Goal: Task Accomplishment & Management: Manage account settings

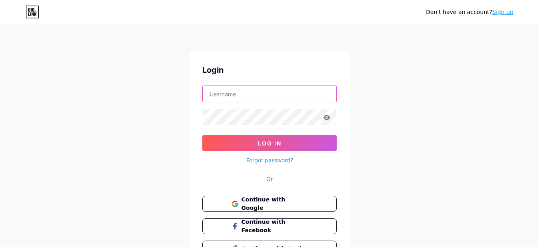
click at [288, 92] on input "text" at bounding box center [270, 94] width 134 height 16
paste input "gioj"
type input "gioj"
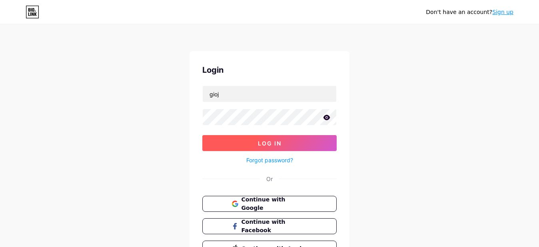
click at [295, 140] on button "Log In" at bounding box center [269, 143] width 134 height 16
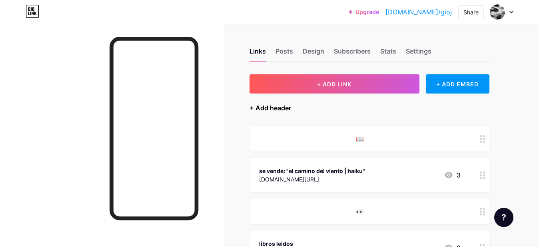
click at [283, 108] on div "+ Add header" at bounding box center [271, 108] width 42 height 10
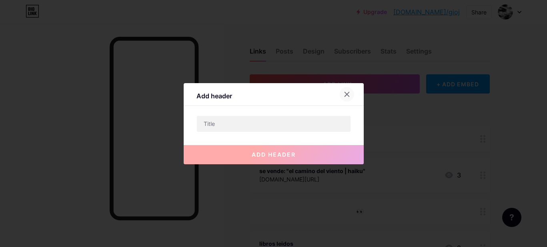
click at [344, 97] on icon at bounding box center [347, 94] width 6 height 6
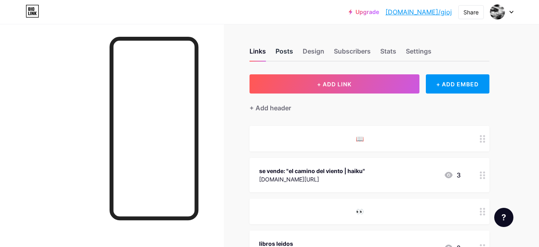
click at [280, 49] on div "Posts" at bounding box center [285, 53] width 18 height 14
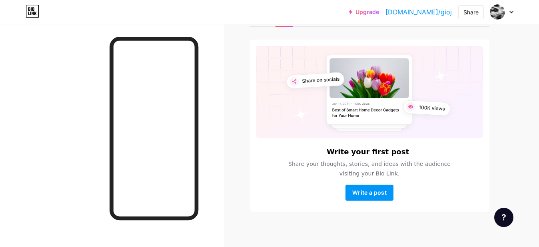
scroll to position [40, 0]
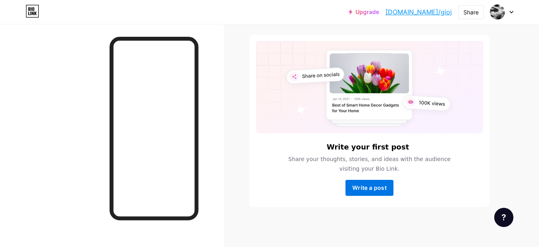
click at [358, 187] on span "Write a post" at bounding box center [369, 187] width 34 height 7
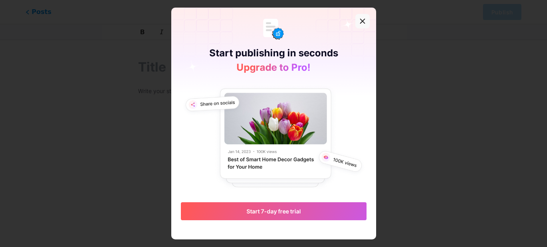
click at [357, 24] on div at bounding box center [362, 21] width 14 height 14
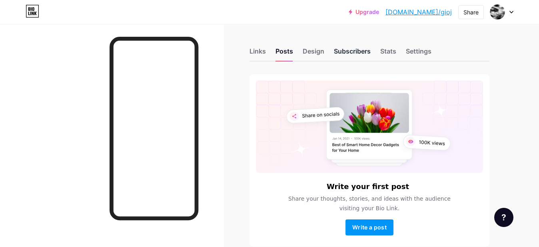
click at [342, 50] on div "Subscribers" at bounding box center [352, 53] width 37 height 14
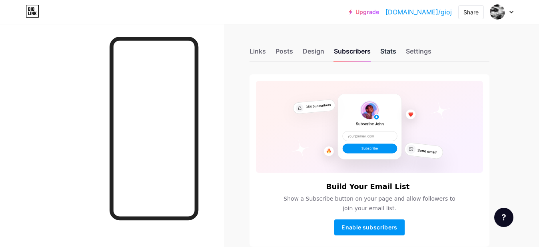
click at [383, 51] on div "Stats" at bounding box center [388, 53] width 16 height 14
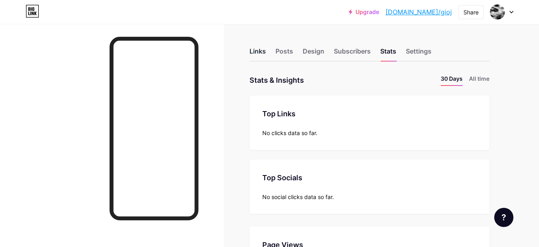
click at [260, 54] on div "Links" at bounding box center [258, 53] width 16 height 14
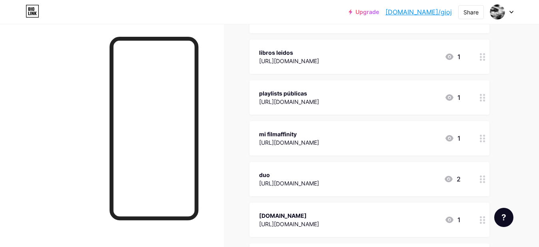
scroll to position [180, 0]
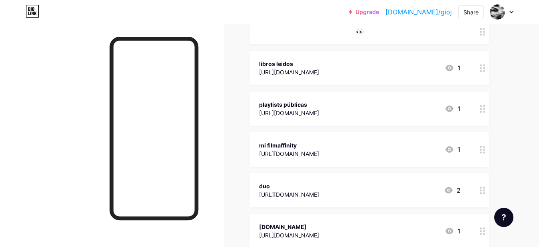
click at [482, 108] on circle at bounding box center [481, 109] width 2 height 2
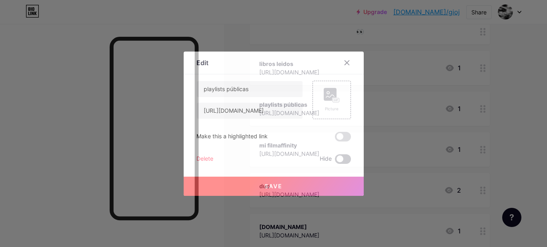
click at [338, 157] on span at bounding box center [343, 159] width 16 height 10
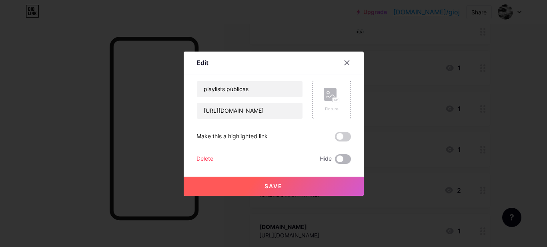
click at [335, 161] on input "checkbox" at bounding box center [335, 161] width 0 height 0
click at [269, 184] on span "Save" at bounding box center [273, 186] width 18 height 7
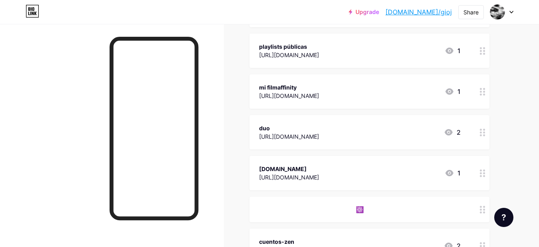
scroll to position [240, 0]
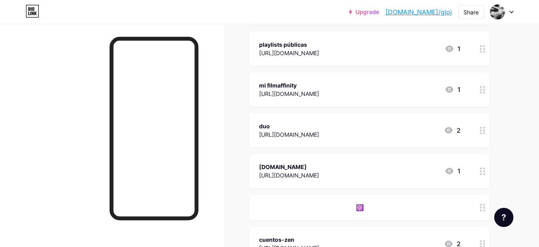
click at [482, 133] on icon at bounding box center [483, 131] width 6 height 8
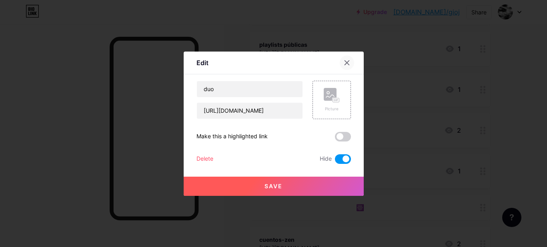
click at [347, 61] on icon at bounding box center [347, 63] width 6 height 6
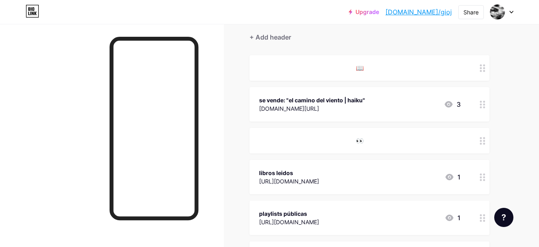
scroll to position [60, 0]
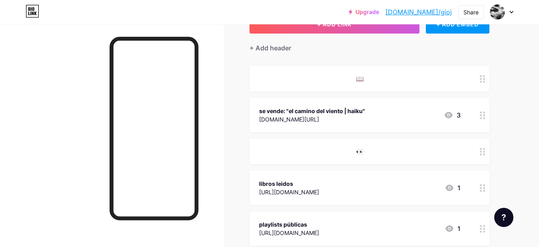
click at [485, 118] on icon at bounding box center [483, 116] width 6 height 8
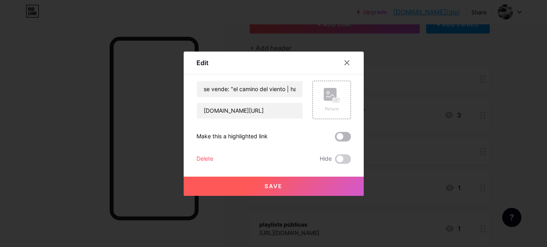
click at [338, 138] on span at bounding box center [343, 137] width 16 height 10
click at [335, 139] on input "checkbox" at bounding box center [335, 139] width 0 height 0
click at [280, 189] on span "Save" at bounding box center [273, 186] width 18 height 7
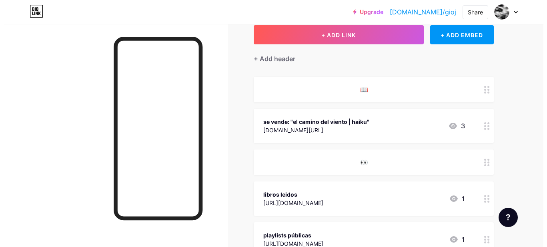
scroll to position [0, 0]
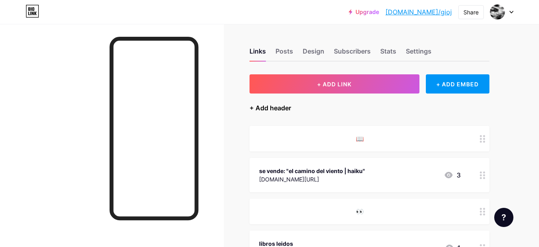
click at [263, 110] on div "+ Add header" at bounding box center [271, 108] width 42 height 10
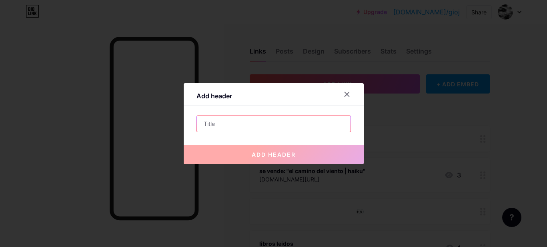
click at [253, 121] on input "text" at bounding box center [274, 124] width 154 height 16
paste input "Millones de años sin existir --> existir unos pocos años --> millones de años si"
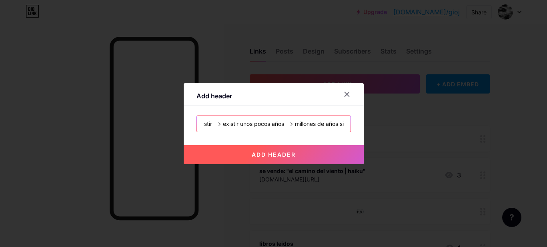
type input "Millones de años sin existir --> existir unos pocos años --> millones de años si"
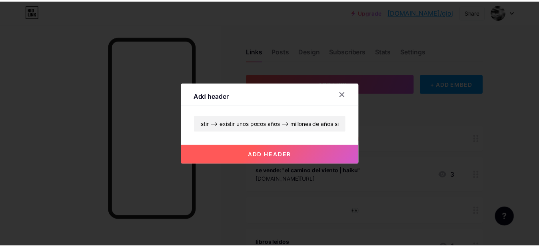
scroll to position [0, 0]
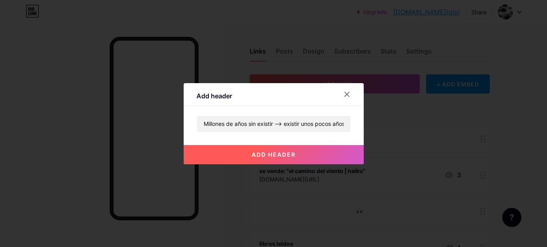
click at [264, 153] on span "add header" at bounding box center [274, 154] width 44 height 7
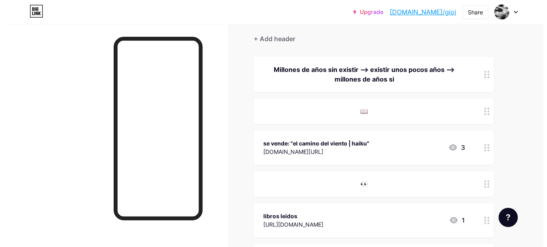
scroll to position [60, 0]
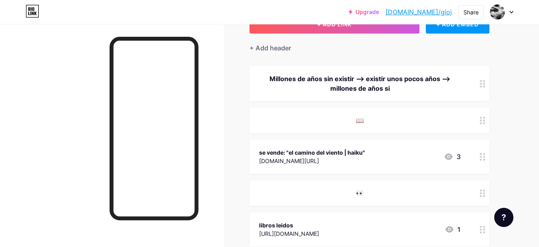
click at [486, 84] on div at bounding box center [483, 83] width 14 height 35
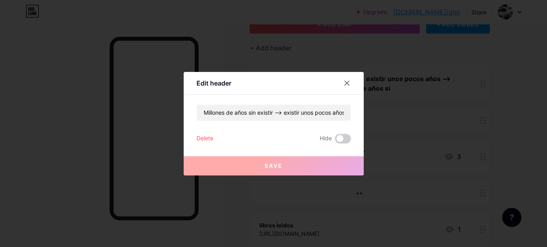
click at [201, 140] on div "Delete" at bounding box center [204, 139] width 17 height 10
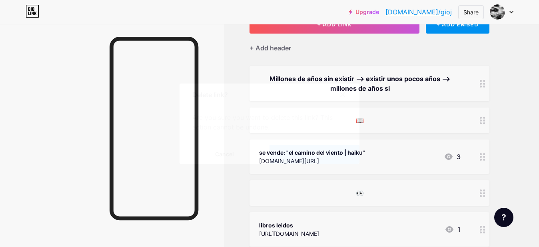
click at [296, 152] on button "Confirm" at bounding box center [315, 154] width 90 height 19
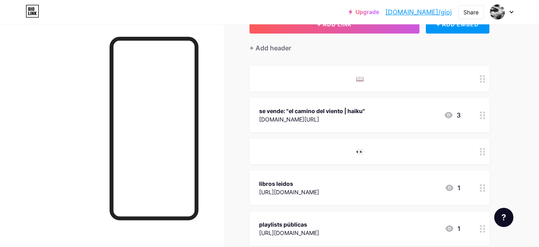
click at [381, 75] on div "📖" at bounding box center [360, 79] width 202 height 10
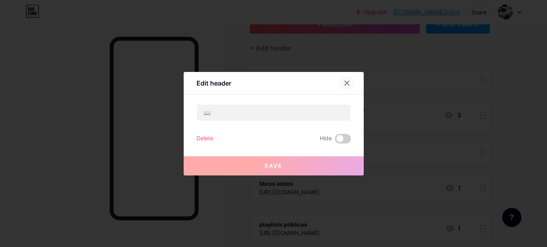
click at [347, 80] on icon at bounding box center [347, 83] width 6 height 6
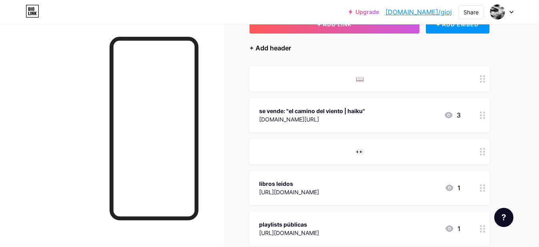
click at [275, 50] on div "+ Add header" at bounding box center [271, 48] width 42 height 10
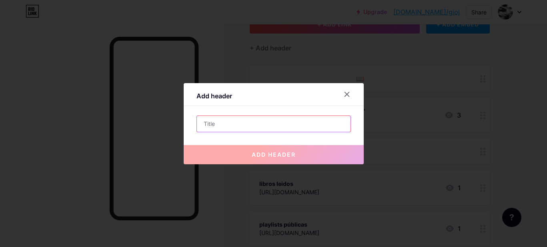
click at [312, 126] on input "text" at bounding box center [274, 124] width 154 height 16
paste input "Millones de años sin existir --> existir unos pocos años --> millones de años si"
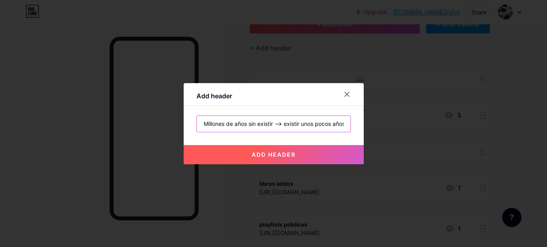
scroll to position [0, 65]
type input "Millones de años sin existir --> existir unos pocos años --> millones de años si"
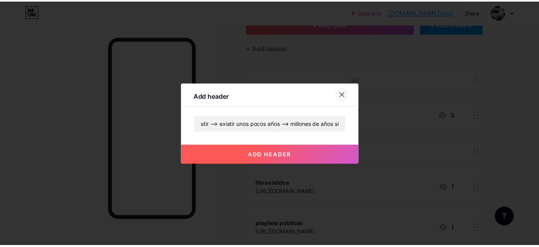
scroll to position [0, 0]
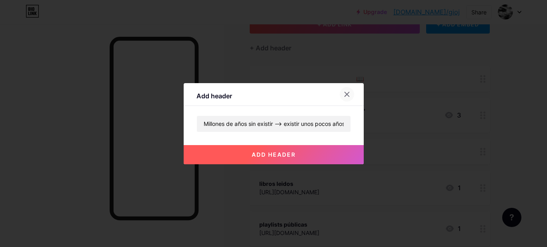
click at [350, 96] on icon at bounding box center [347, 94] width 6 height 6
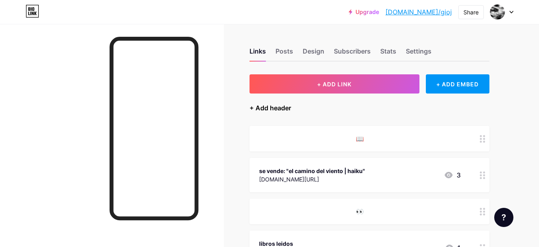
click at [276, 108] on div "+ Add header" at bounding box center [271, 108] width 42 height 10
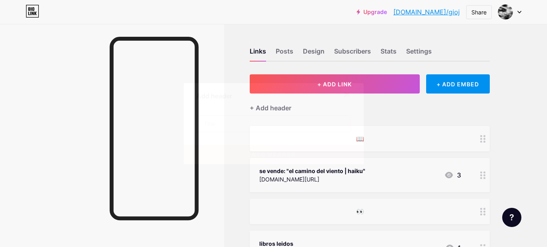
click at [270, 122] on input "text" at bounding box center [274, 124] width 154 height 16
paste input "Millones de años sin existir --> existir unos pocos años --> millones de años si"
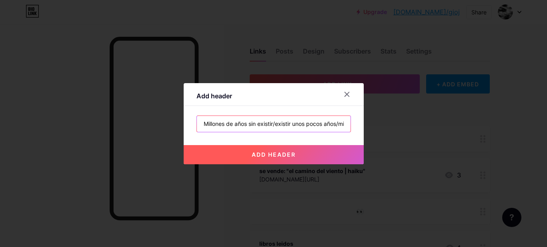
click at [312, 125] on input "Millones de años sin existir/existir unos pocos años/millones de años sin existi" at bounding box center [274, 124] width 154 height 16
type input "Millones de años sin existir > existir unos años > millones de años sin existir"
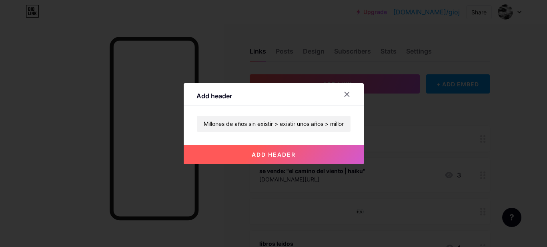
click at [286, 152] on span "add header" at bounding box center [274, 154] width 44 height 7
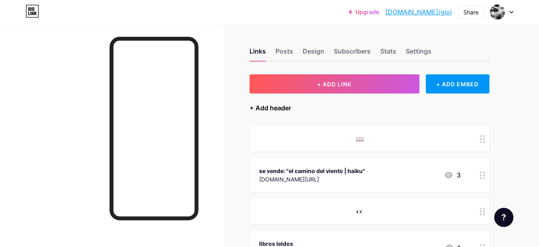
click at [268, 108] on div "+ Add header" at bounding box center [271, 108] width 42 height 10
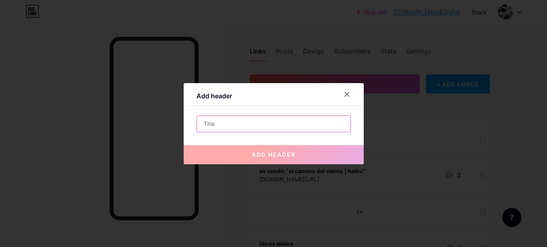
click at [305, 122] on input "text" at bounding box center [274, 124] width 154 height 16
paste input "Somos un relámpago en la inmensidad del espacio/tiempo, ¿a que no?)"
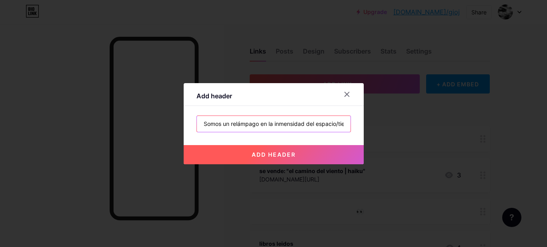
type input "Somos un relámpago en la inmensidad del espacio/tiempo, ¿a que no?"
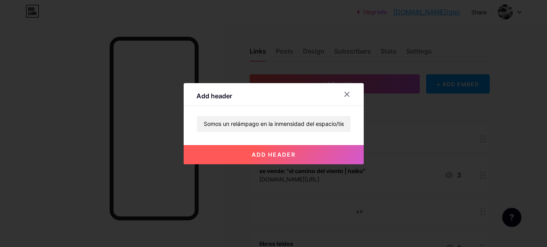
click at [307, 152] on button "add header" at bounding box center [274, 154] width 180 height 19
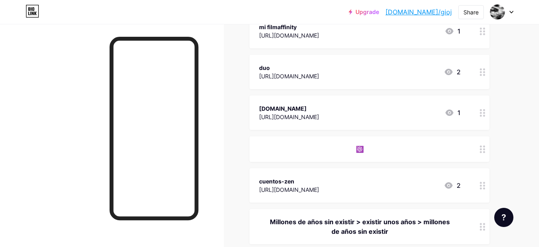
scroll to position [58, 0]
